Goal: Task Accomplishment & Management: Complete application form

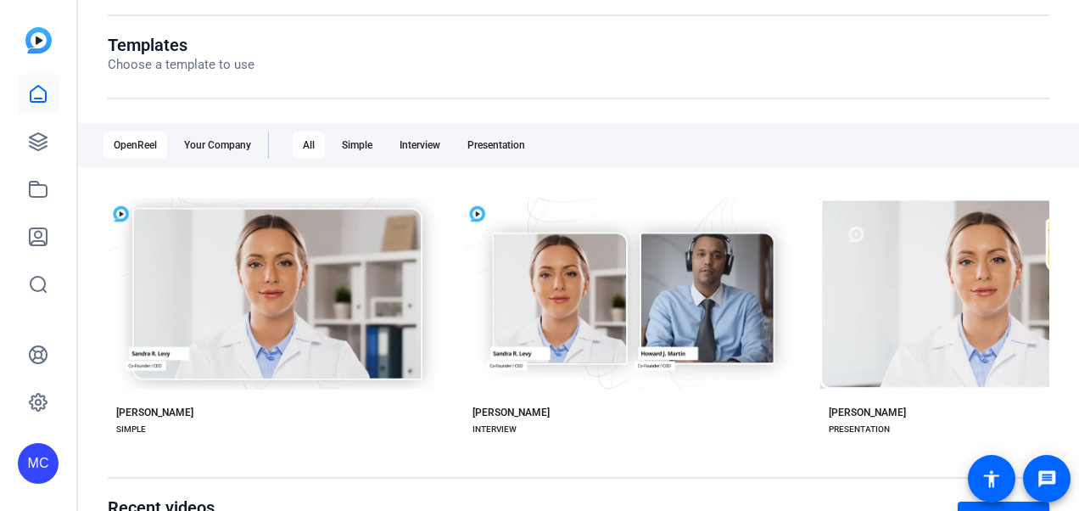
scroll to position [171, 0]
click at [34, 142] on icon at bounding box center [38, 142] width 20 height 20
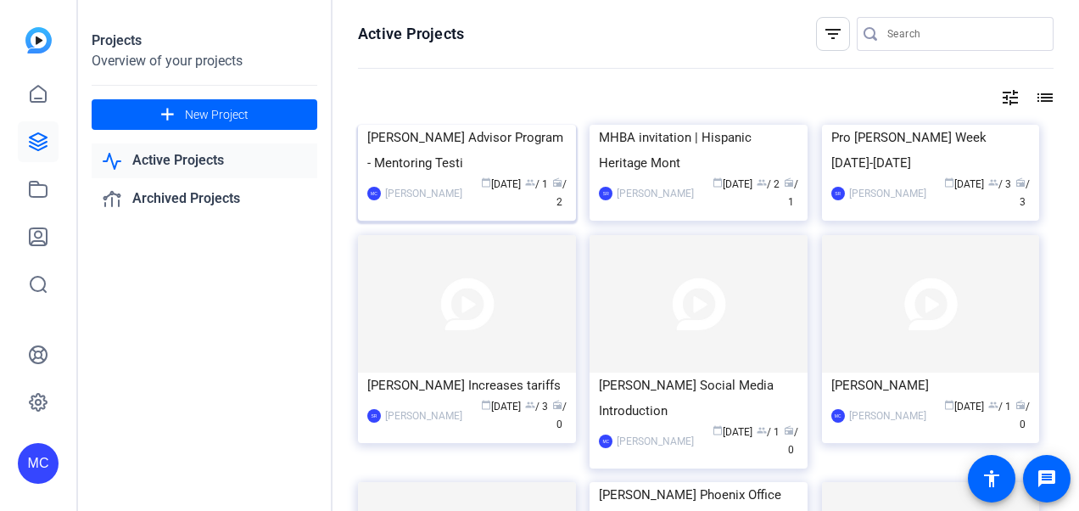
click at [497, 176] on div "[PERSON_NAME] Advisor Program - Mentoring Testi" at bounding box center [466, 150] width 199 height 51
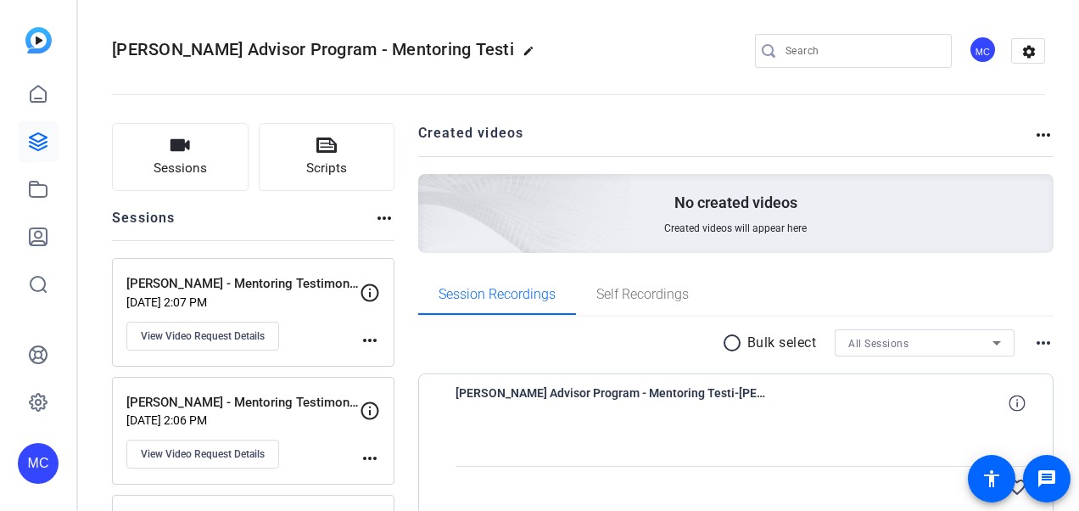
click at [368, 328] on div "more_horiz" at bounding box center [370, 317] width 20 height 68
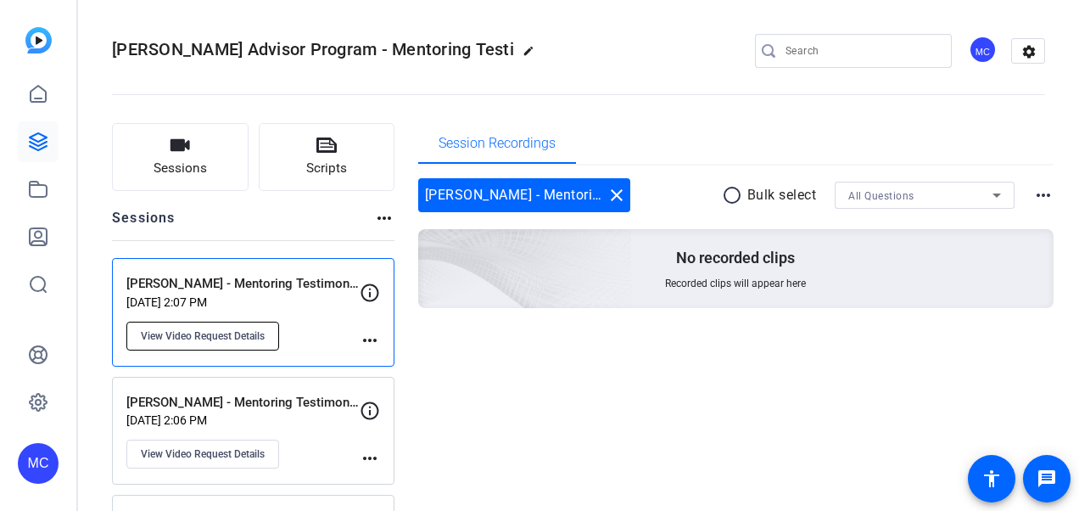
click at [256, 329] on span "View Video Request Details" at bounding box center [203, 336] width 124 height 14
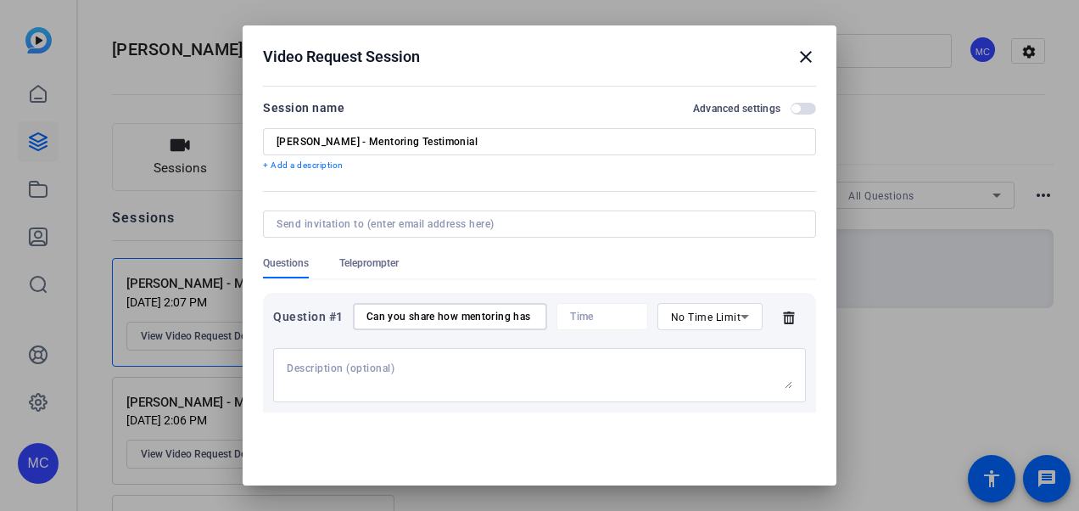
click at [477, 323] on input "Can you share how mentoring has impacted your own career or why you’re passiona…" at bounding box center [450, 317] width 167 height 14
click at [202, 183] on div at bounding box center [539, 255] width 1079 height 511
click at [194, 156] on div at bounding box center [539, 255] width 1079 height 511
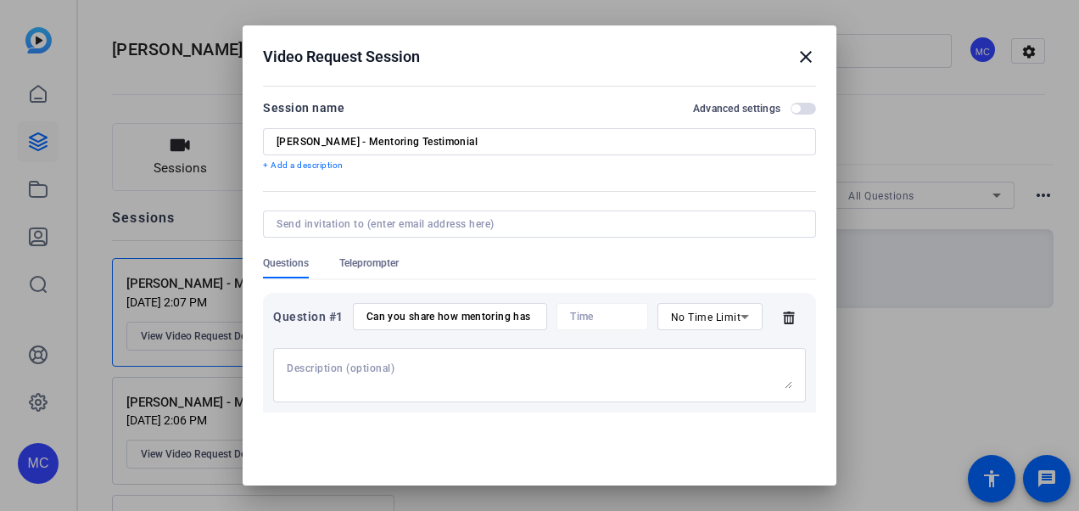
click at [803, 59] on mat-icon "close" at bounding box center [806, 57] width 20 height 20
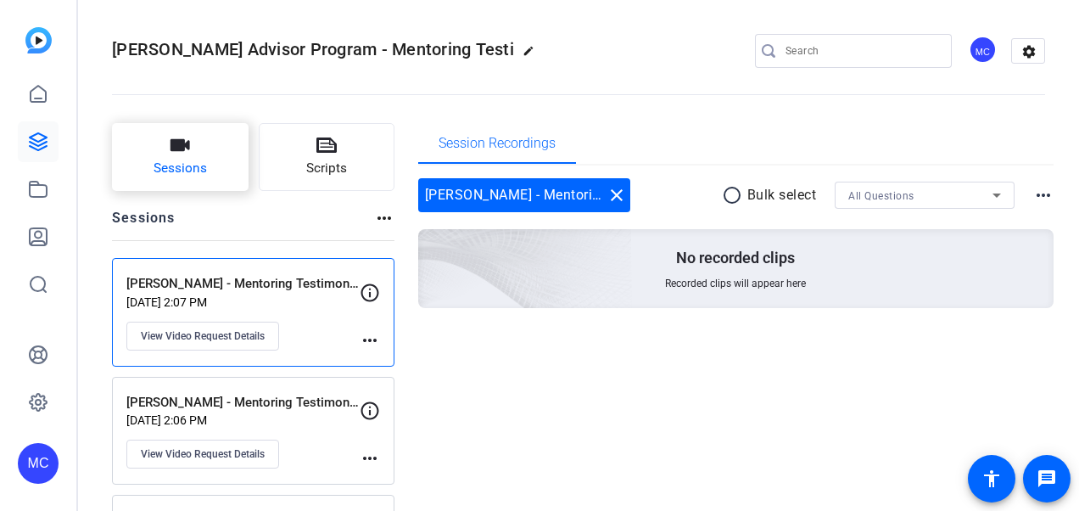
click at [199, 167] on span "Sessions" at bounding box center [180, 169] width 53 height 20
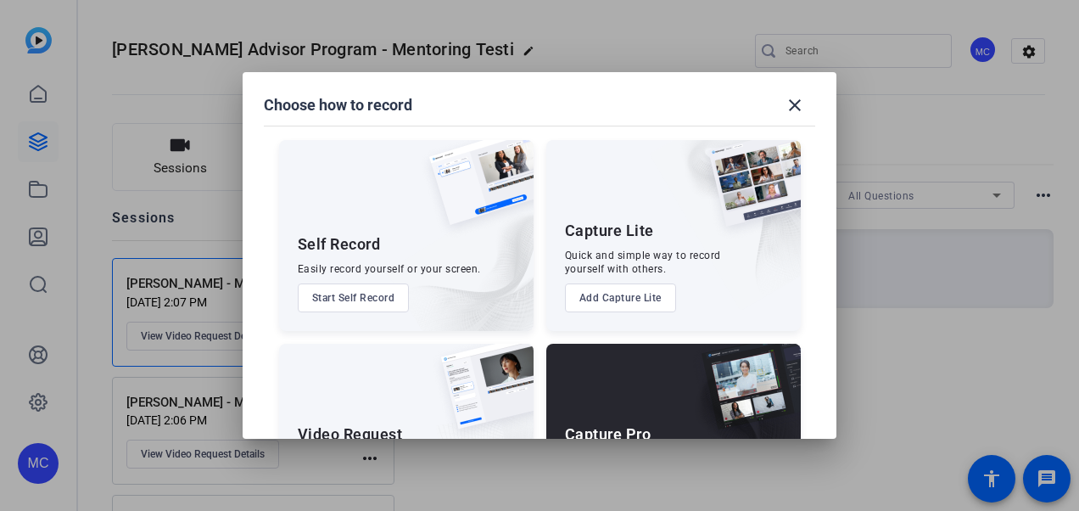
scroll to position [113, 0]
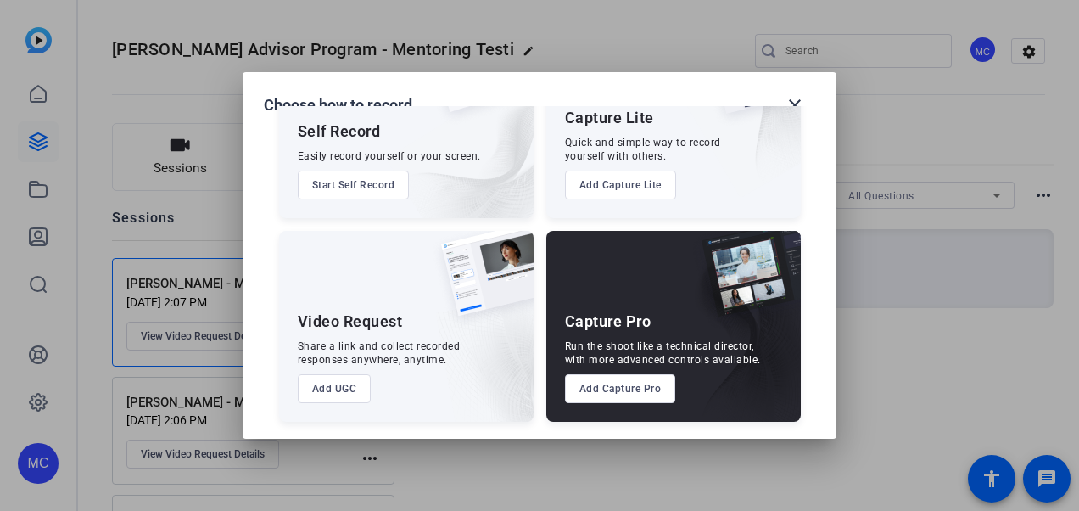
click at [323, 391] on button "Add UGC" at bounding box center [335, 388] width 74 height 29
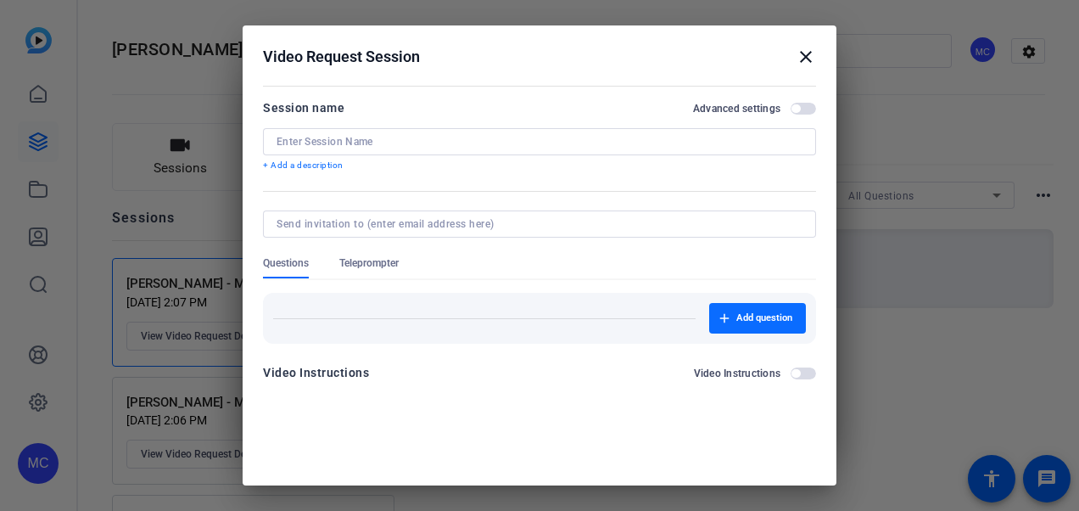
click at [746, 315] on span "Add question" at bounding box center [764, 318] width 56 height 14
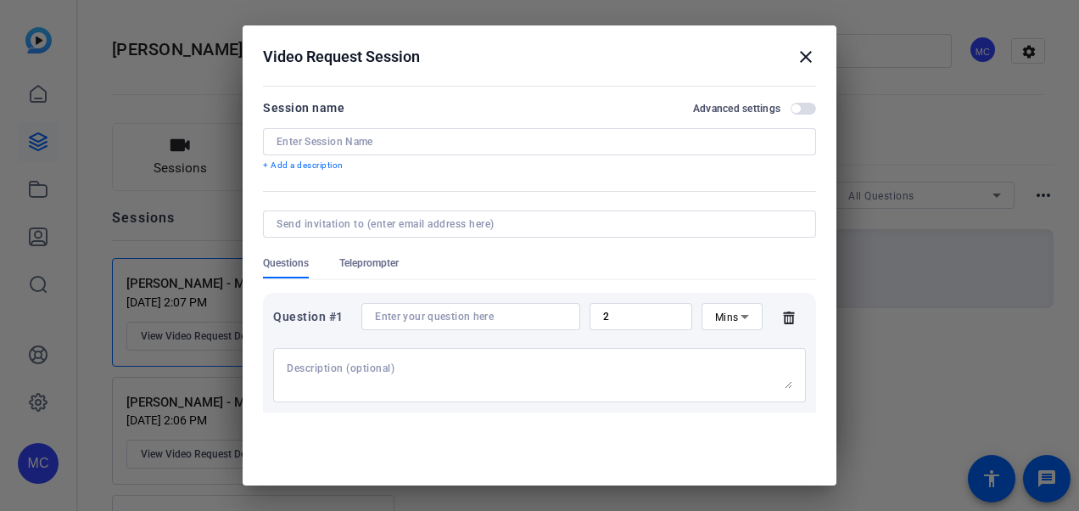
click at [499, 317] on input at bounding box center [471, 317] width 192 height 14
paste input "Can you share how mentoring has impacted your own career or why you’re passiona…"
type input "Can you share how mentoring has impacted your own career or why you’re passiona…"
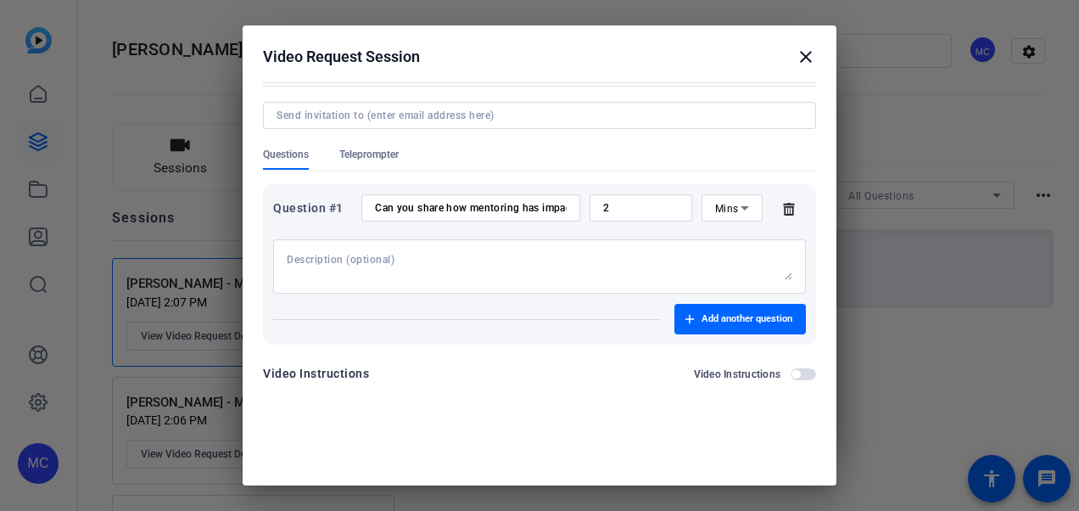
click at [798, 59] on mat-icon "close" at bounding box center [806, 57] width 20 height 20
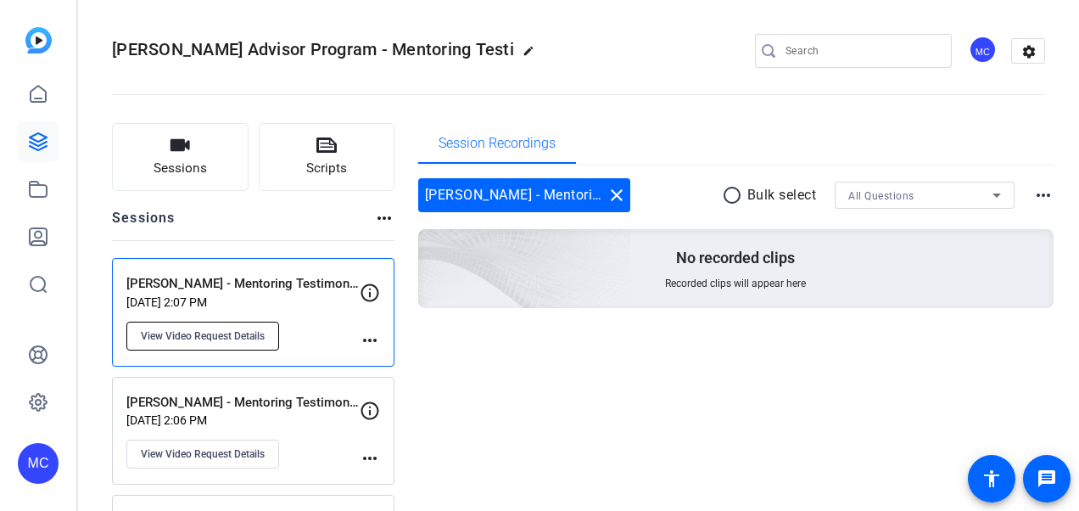
click at [248, 339] on span "View Video Request Details" at bounding box center [203, 336] width 124 height 14
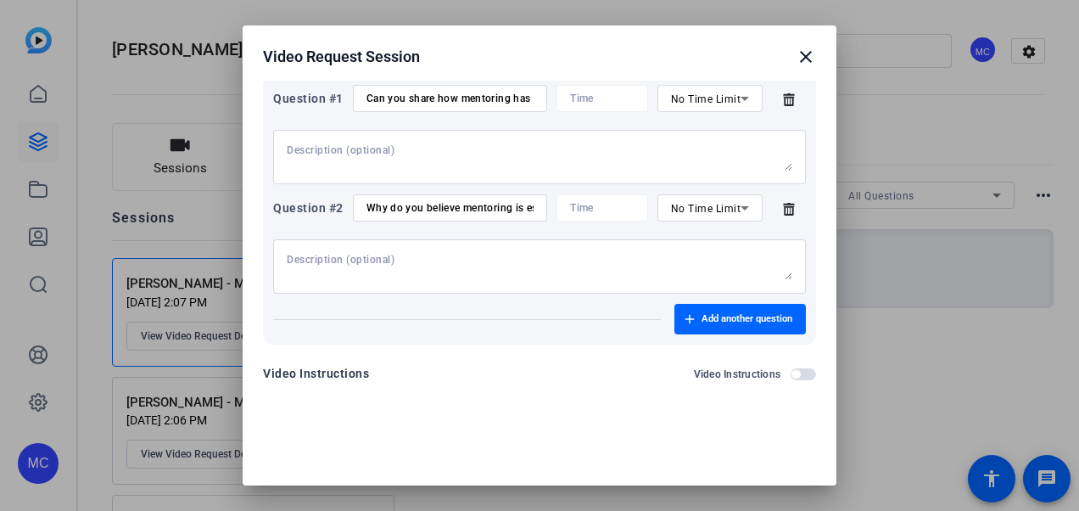
scroll to position [49, 0]
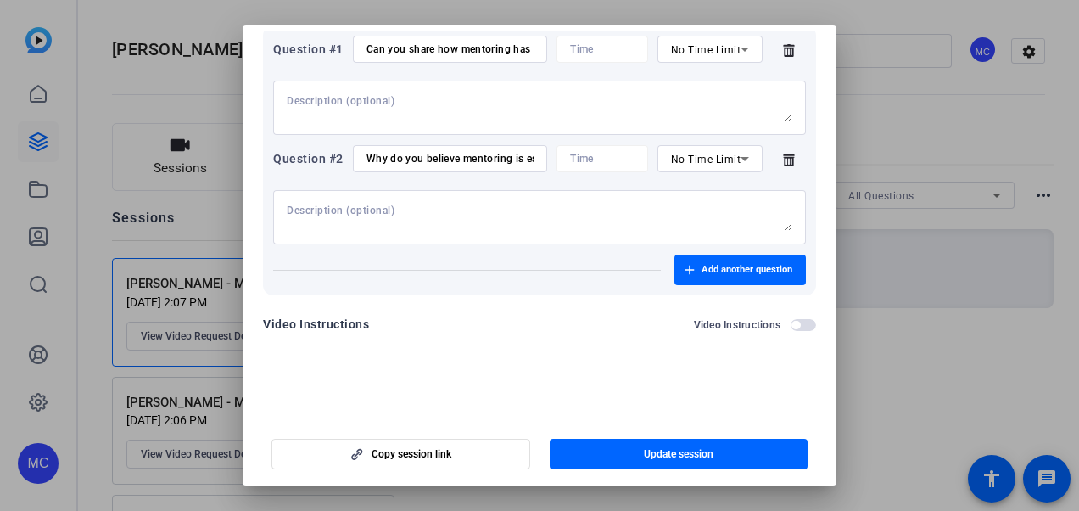
click at [450, 145] on div "Question #2 Why do you believe mentoring is essential in developing future lead…" at bounding box center [539, 158] width 533 height 27
click at [449, 153] on input "Why do you believe mentoring is essential in developing future leaders within o…" at bounding box center [450, 159] width 167 height 14
click at [906, 375] on div at bounding box center [539, 255] width 1079 height 511
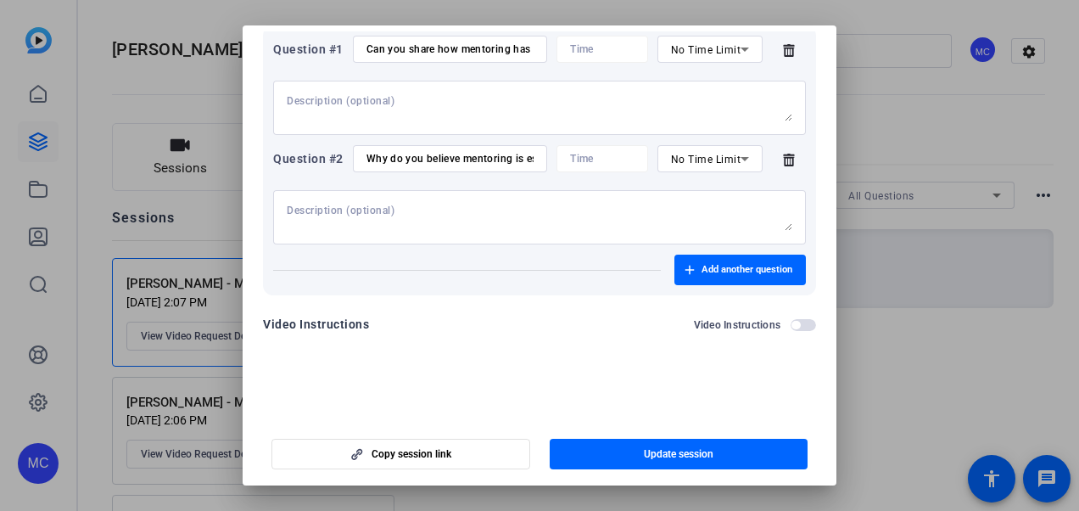
click at [913, 341] on div at bounding box center [539, 255] width 1079 height 511
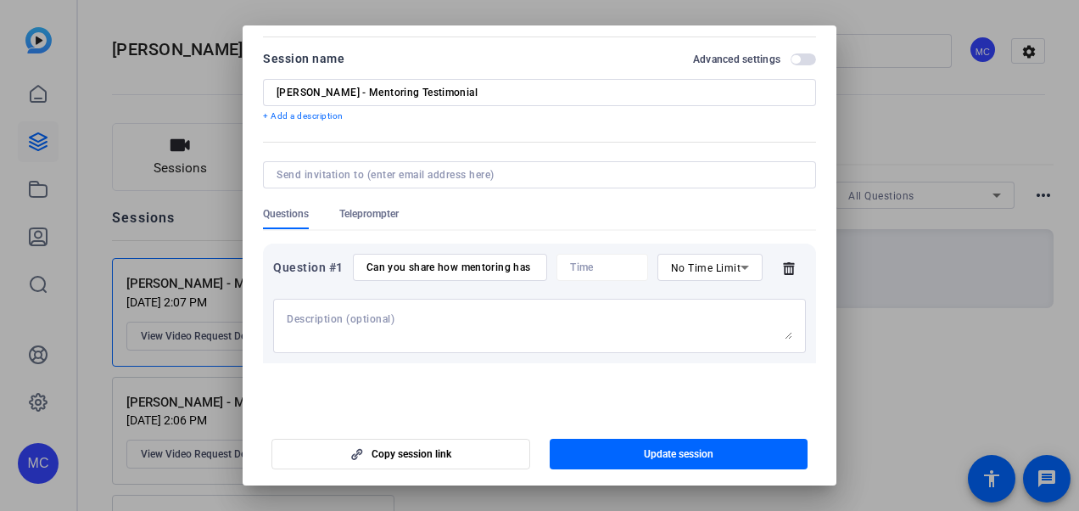
scroll to position [0, 0]
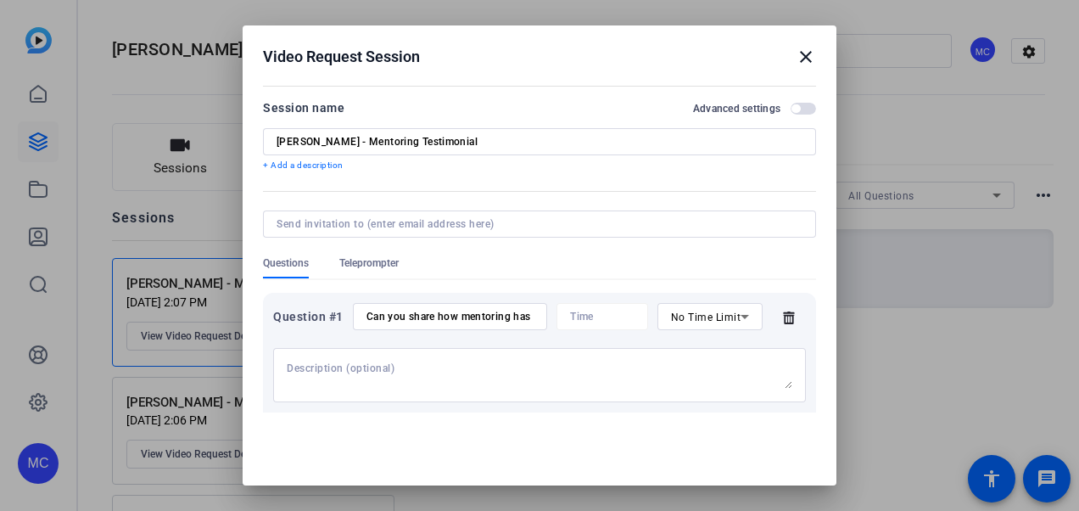
click at [796, 57] on mat-icon "close" at bounding box center [806, 57] width 20 height 20
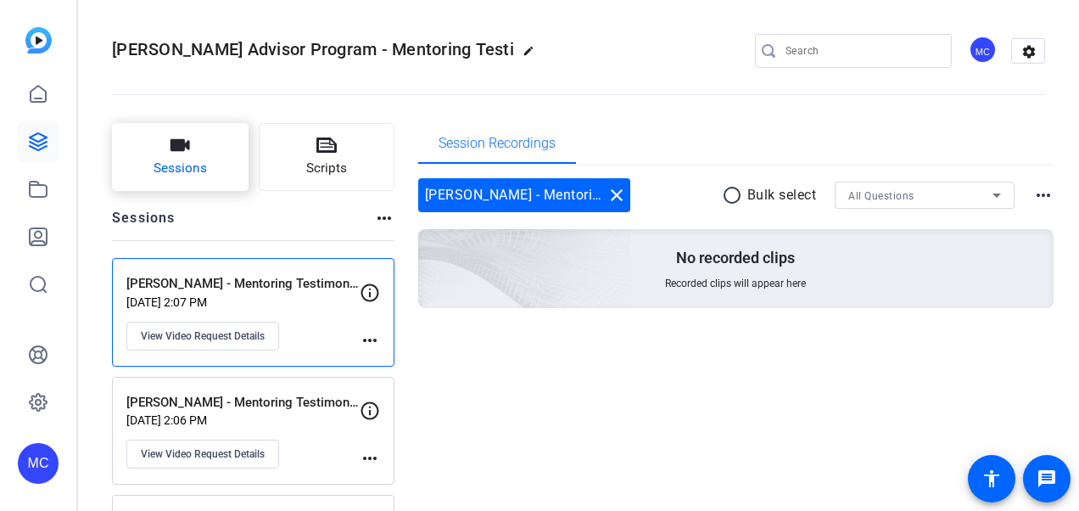
click at [220, 176] on button "Sessions" at bounding box center [180, 157] width 137 height 68
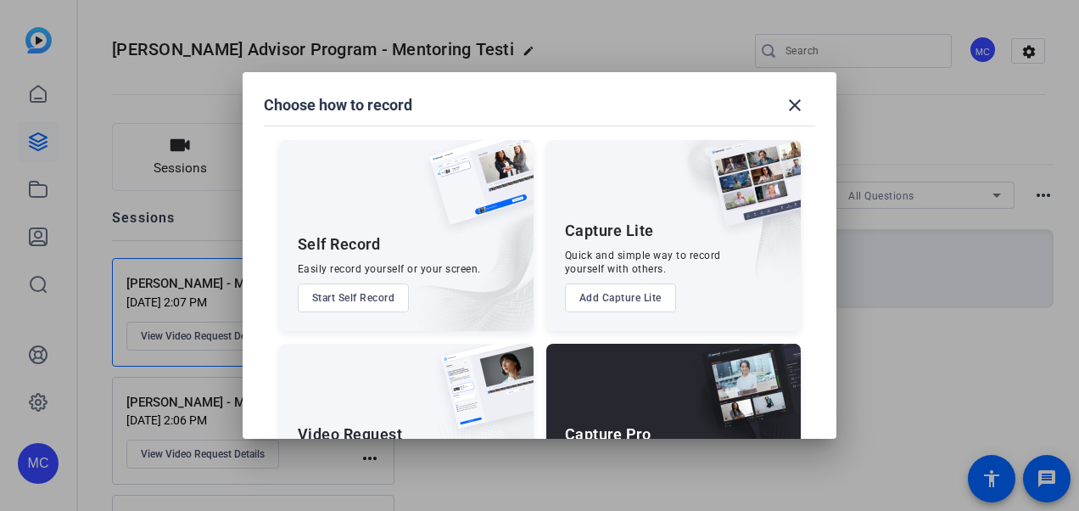
scroll to position [113, 0]
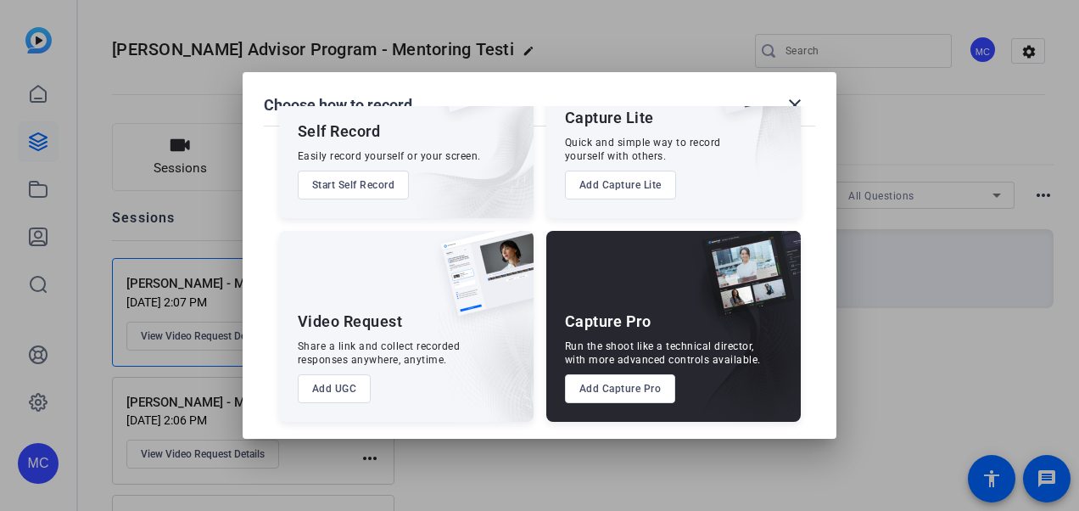
click at [358, 379] on button "Add UGC" at bounding box center [335, 388] width 74 height 29
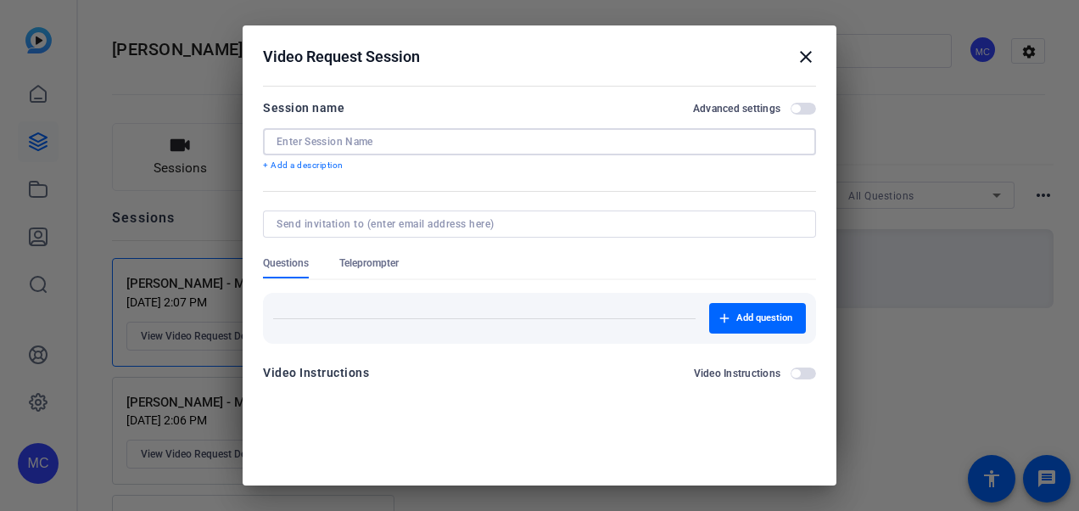
click at [325, 138] on input at bounding box center [540, 142] width 526 height 14
type input "[PERSON_NAME] - Mentoring Testimonial"
click at [711, 305] on span "button" at bounding box center [757, 318] width 97 height 41
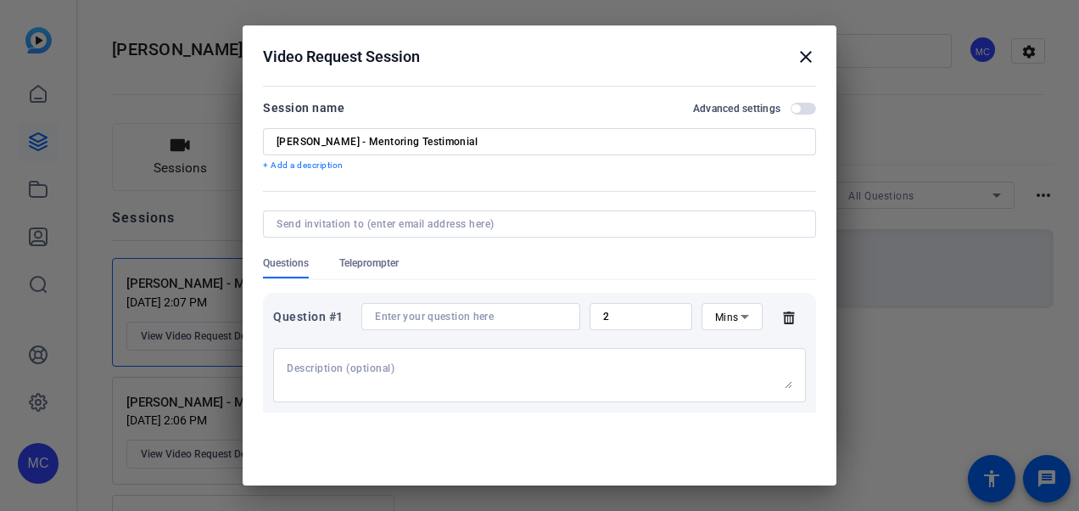
click at [409, 312] on input at bounding box center [471, 317] width 192 height 14
paste input "Why do you believe mentoring is essential in developing future leaders within o…"
type input "Why do you believe mentoring is essential in developing future leaders within o…"
click at [630, 315] on input "2" at bounding box center [641, 317] width 76 height 14
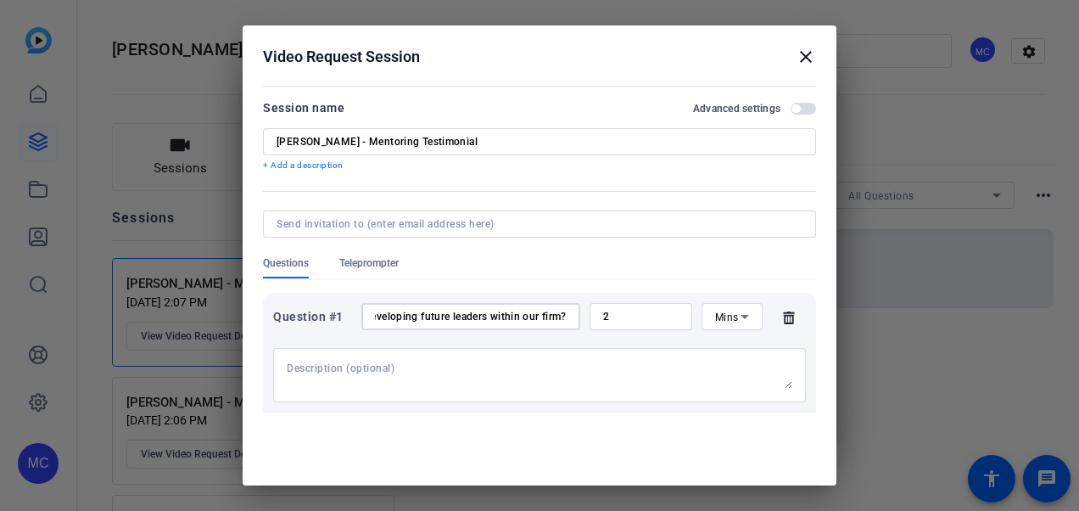
scroll to position [0, 0]
click at [715, 317] on span "Mins" at bounding box center [727, 317] width 24 height 12
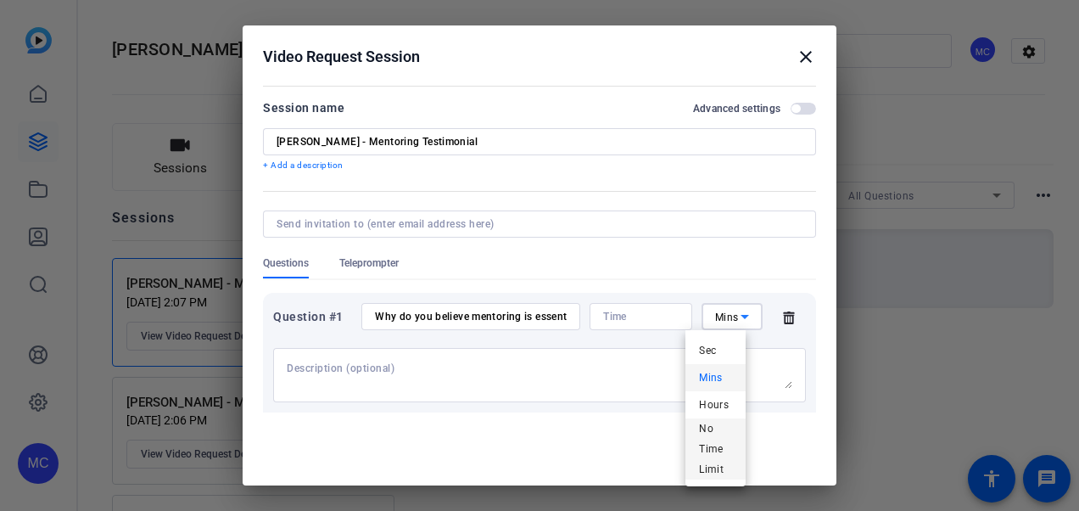
click at [709, 444] on span "No Time Limit" at bounding box center [715, 448] width 33 height 61
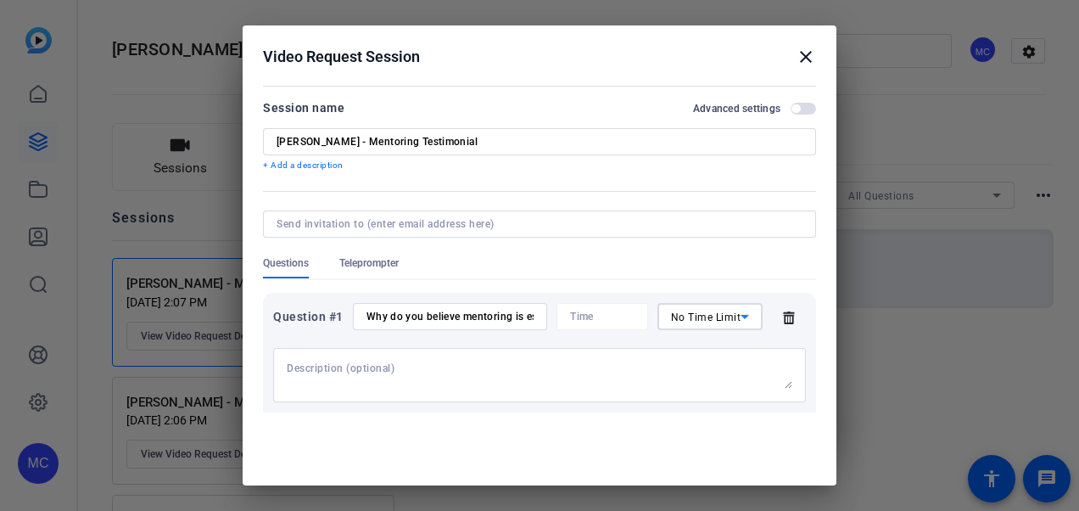
scroll to position [122, 0]
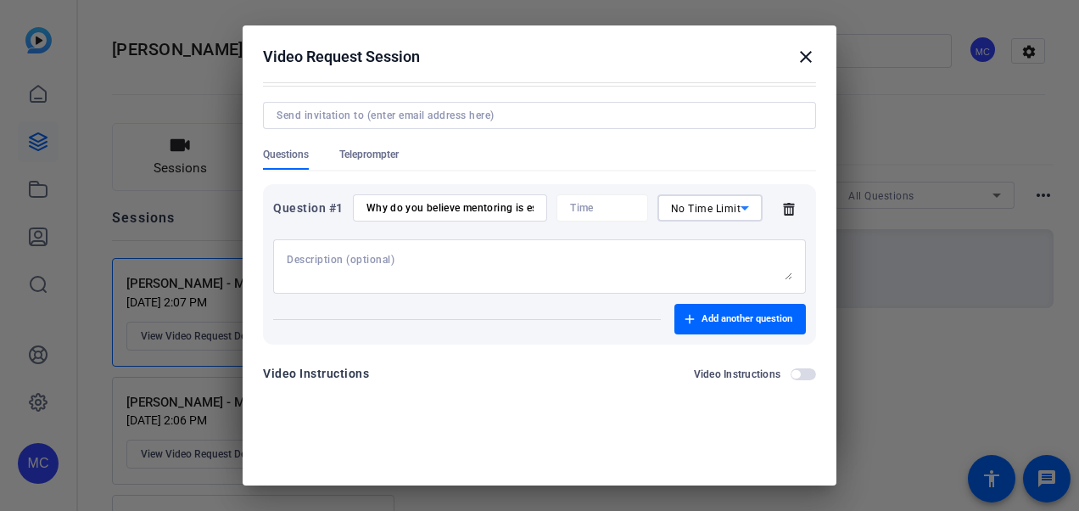
click at [417, 194] on div "Why do you believe mentoring is essential in developing future leaders within o…" at bounding box center [450, 207] width 167 height 27
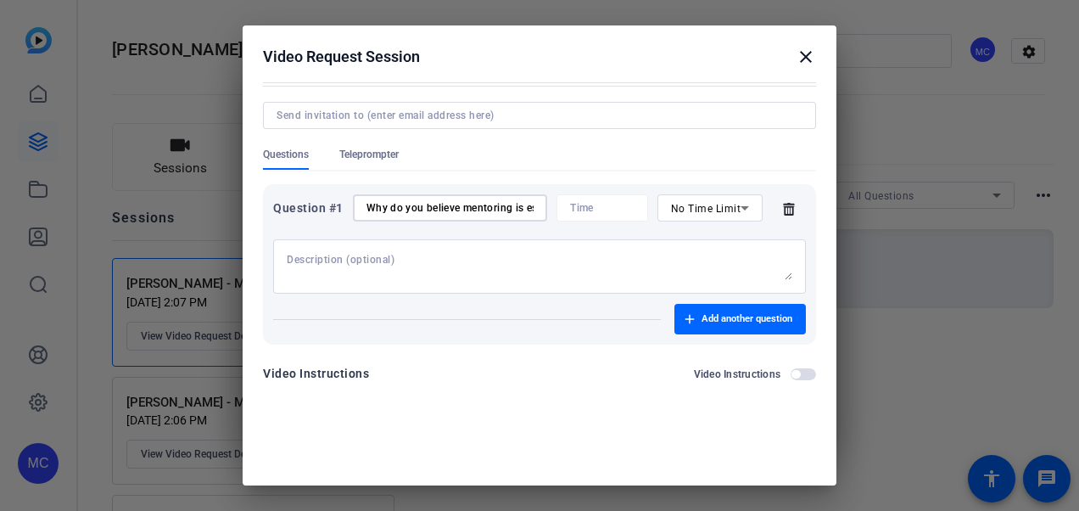
scroll to position [0, 265]
click at [460, 206] on input "Why do you believe mentoring is essential in developing future leaders within o…" at bounding box center [450, 208] width 167 height 14
click at [460, 205] on input "Why do you believe mentoring is essential in developing future leaders within o…" at bounding box center [450, 208] width 167 height 14
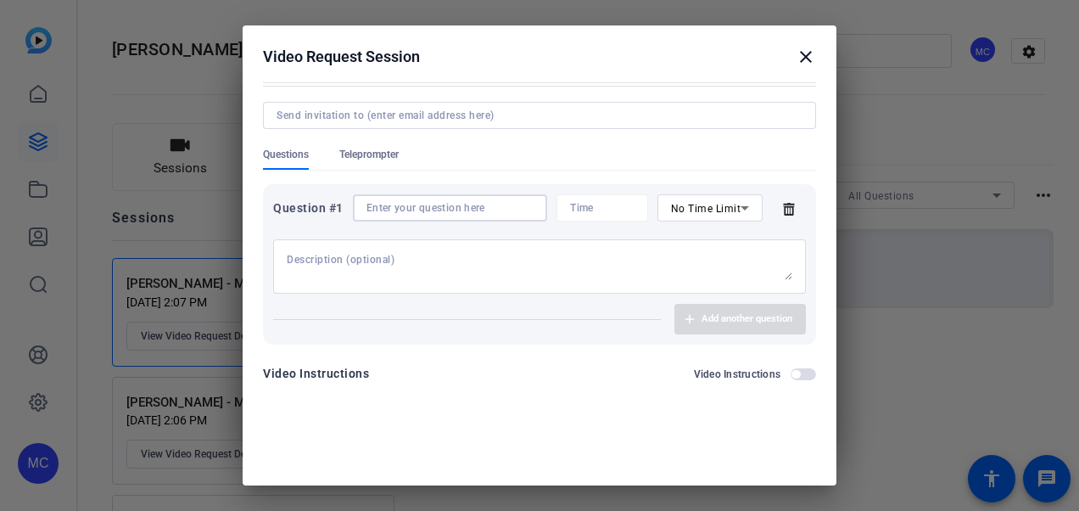
scroll to position [0, 0]
click at [441, 207] on input at bounding box center [450, 208] width 167 height 14
paste input "Can you share how mentoring has impacted your own career or why you’re passiona…"
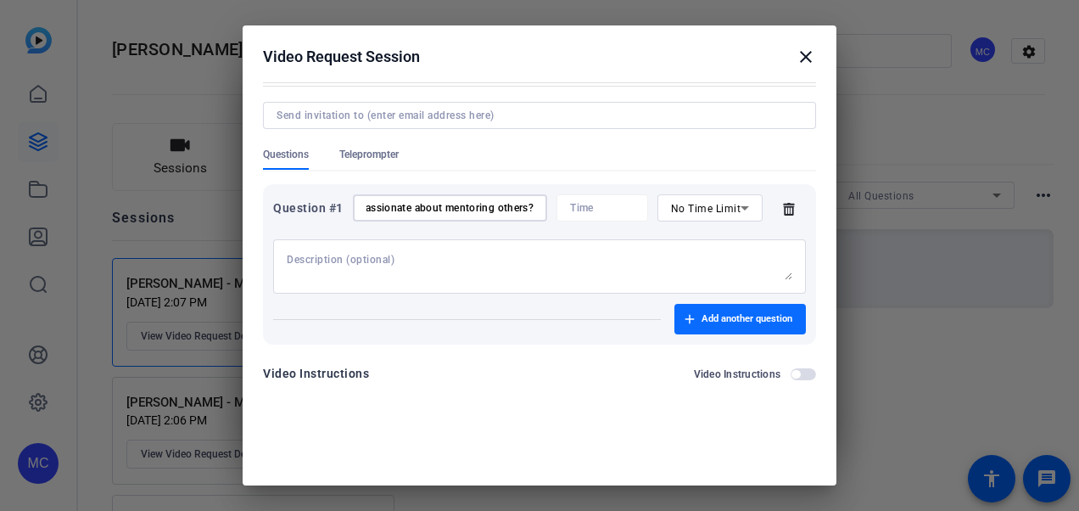
type input "Can you share how mentoring has impacted your own career or why you’re passiona…"
click at [731, 325] on span "Add another question" at bounding box center [747, 319] width 91 height 14
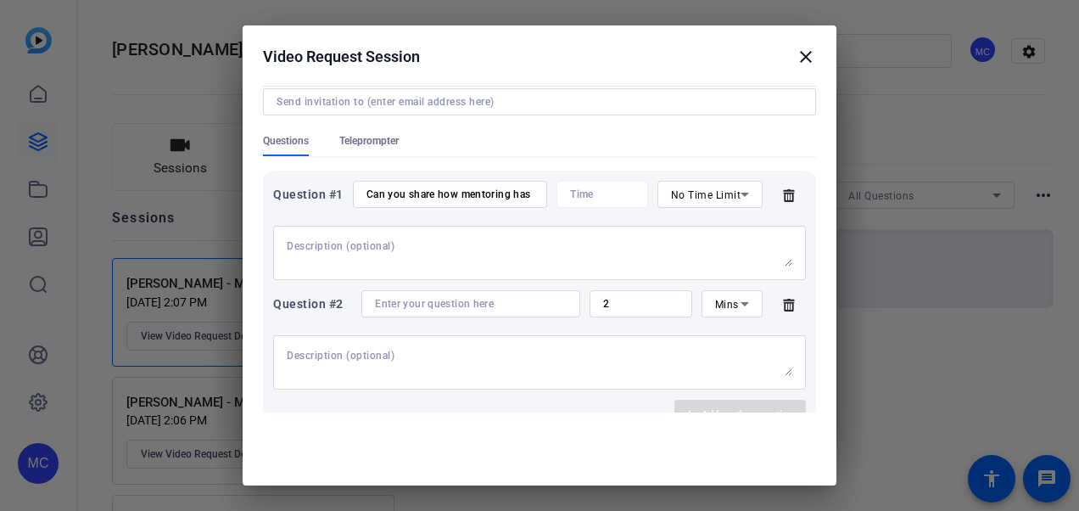
click at [432, 311] on input at bounding box center [471, 304] width 192 height 14
paste input "Why do you believe mentoring is essential in developing future leaders within o…"
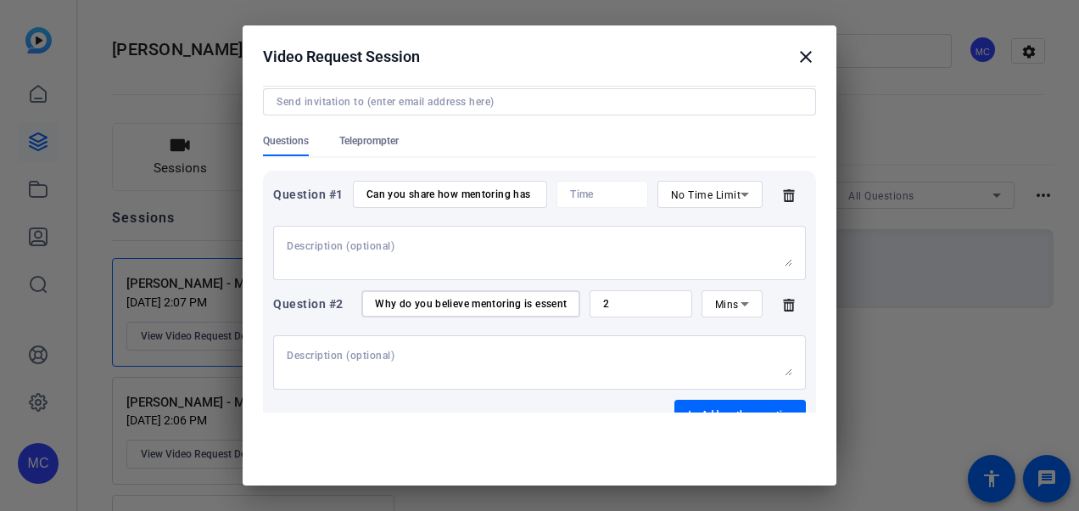
scroll to position [0, 241]
type input "Why do you believe mentoring is essential in developing future leaders within o…"
click at [641, 311] on input "2" at bounding box center [641, 304] width 76 height 14
click at [702, 317] on div "Mins" at bounding box center [732, 303] width 61 height 27
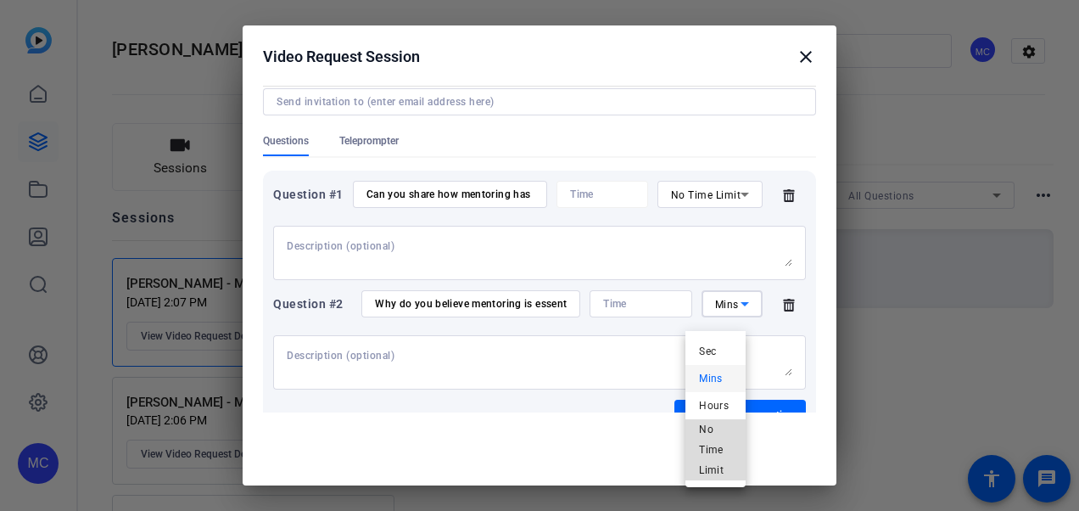
click at [712, 448] on span "No Time Limit" at bounding box center [715, 449] width 33 height 61
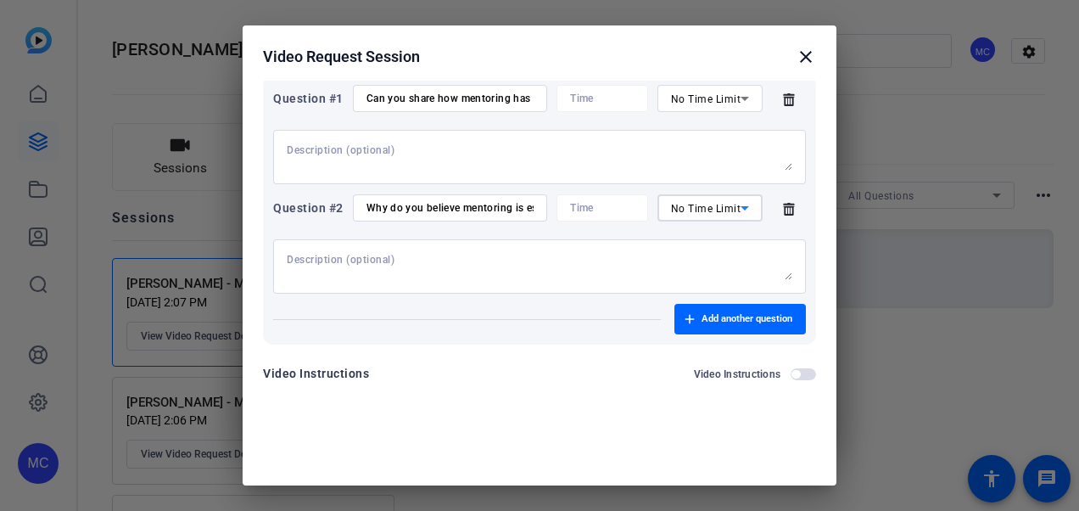
scroll to position [49, 0]
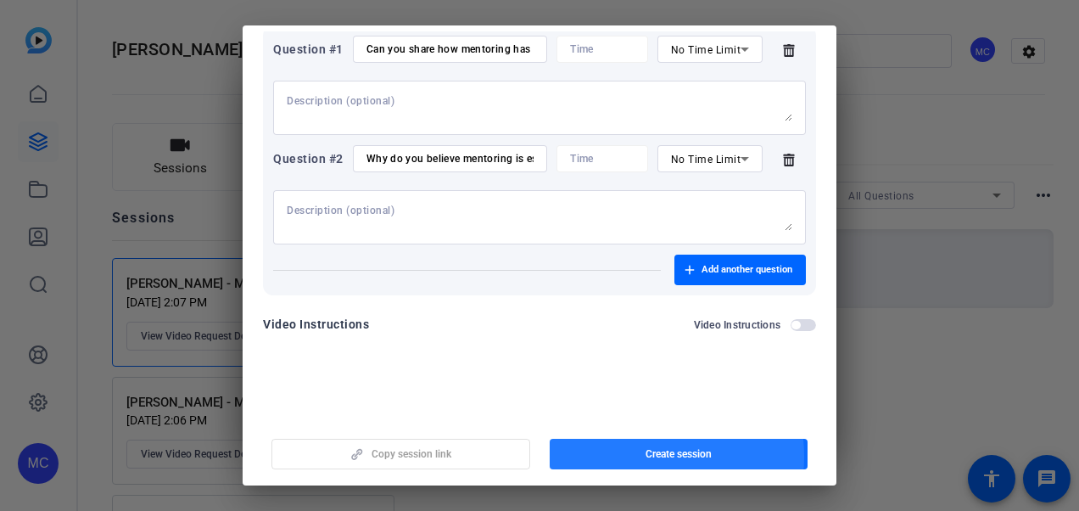
click at [619, 456] on span "button" at bounding box center [679, 454] width 259 height 41
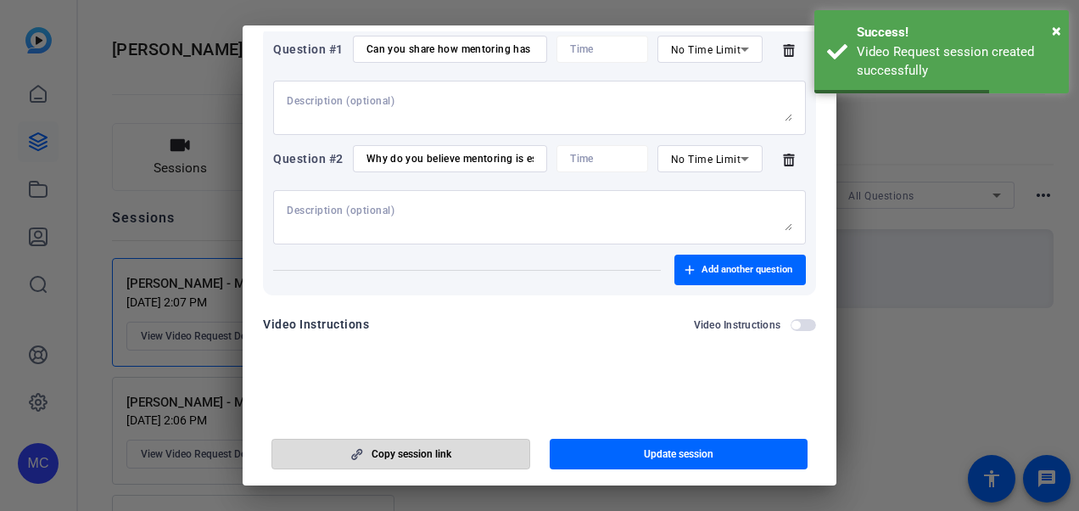
click at [479, 463] on span "button" at bounding box center [400, 454] width 257 height 41
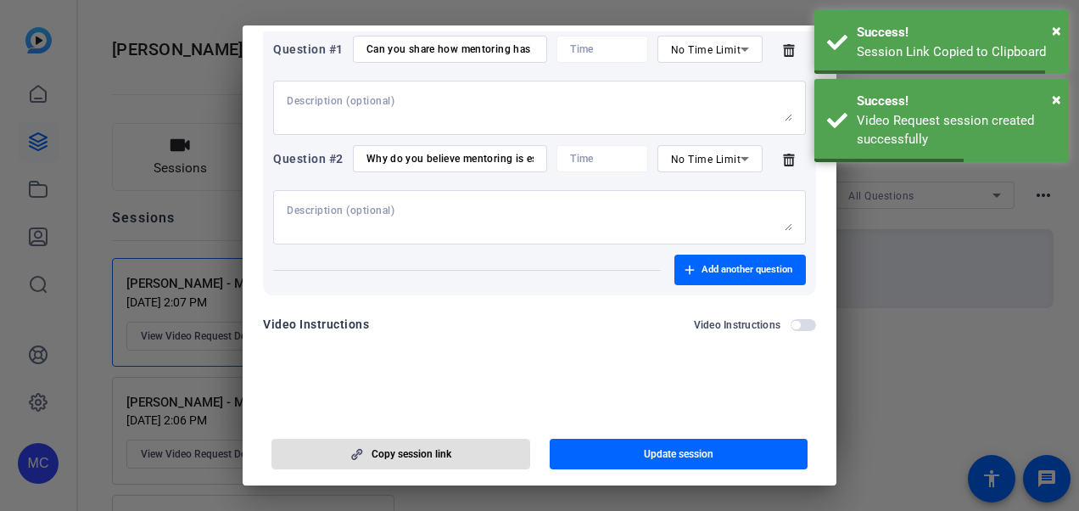
click at [919, 288] on div at bounding box center [539, 255] width 1079 height 511
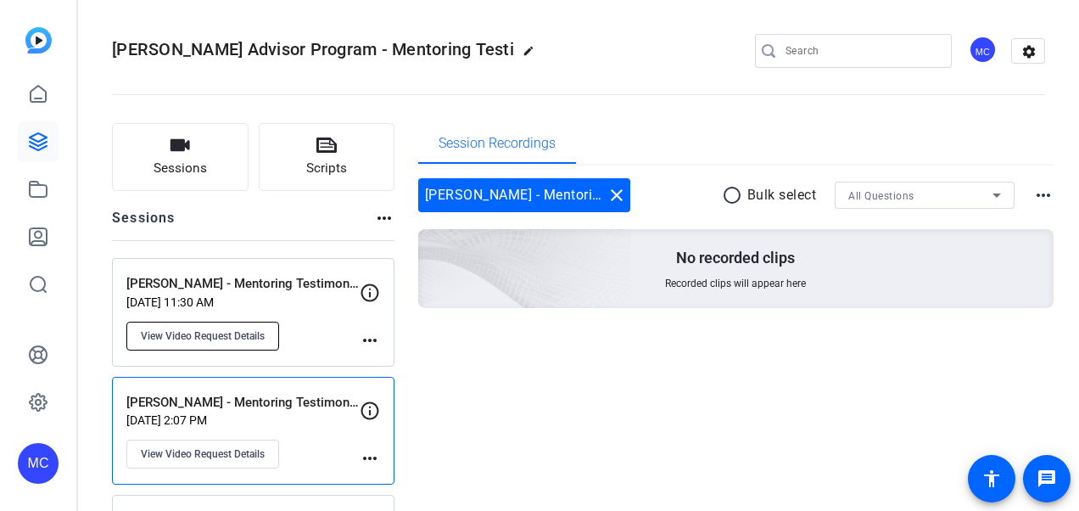
click at [236, 329] on span "View Video Request Details" at bounding box center [203, 336] width 124 height 14
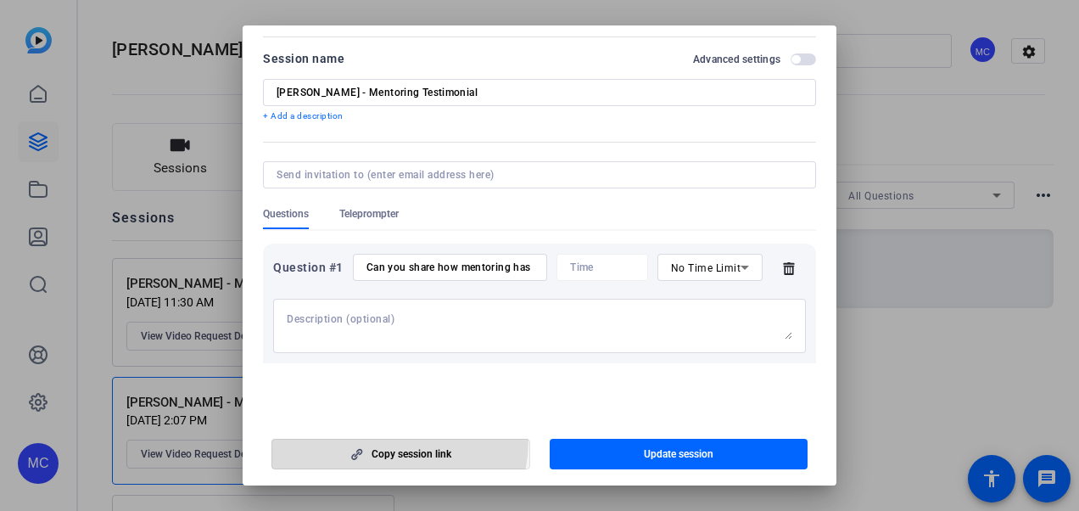
click at [372, 439] on span "button" at bounding box center [400, 454] width 257 height 41
